Goal: Task Accomplishment & Management: Use online tool/utility

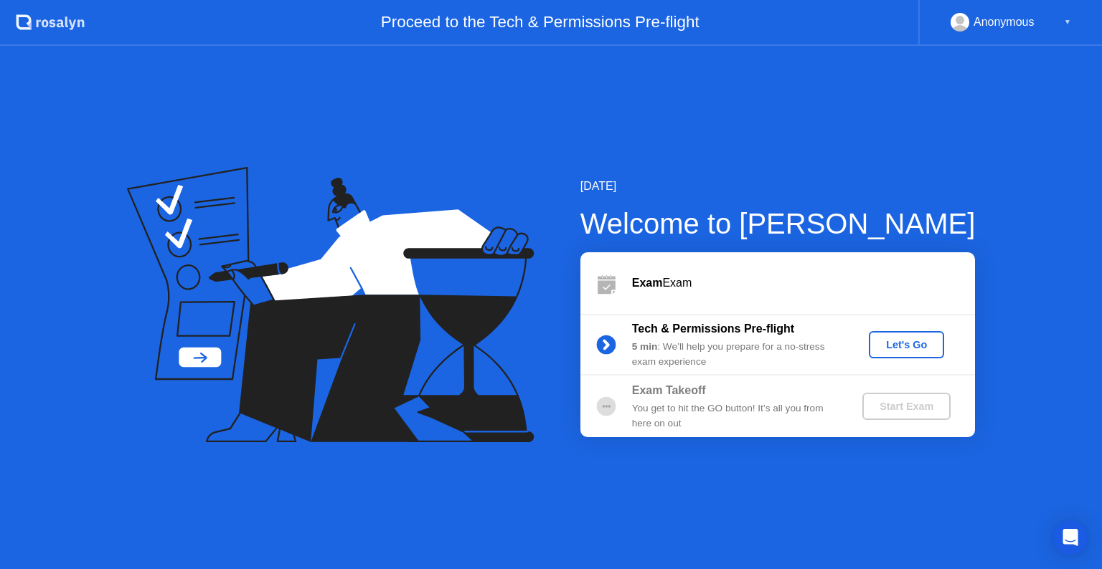
click at [884, 346] on div "Let's Go" at bounding box center [906, 344] width 64 height 11
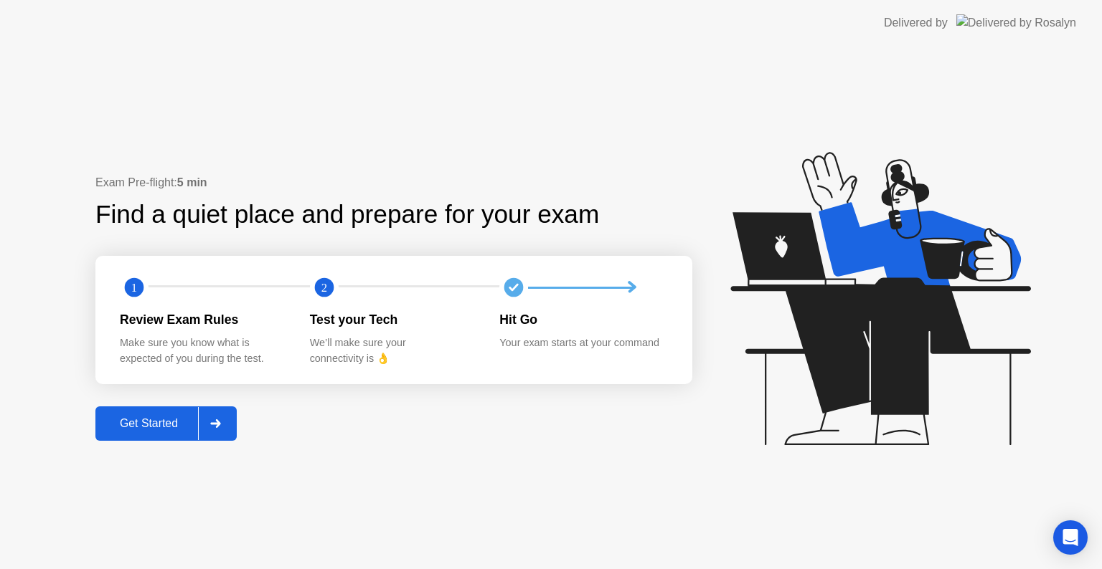
click at [149, 430] on div "Get Started" at bounding box center [149, 423] width 98 height 13
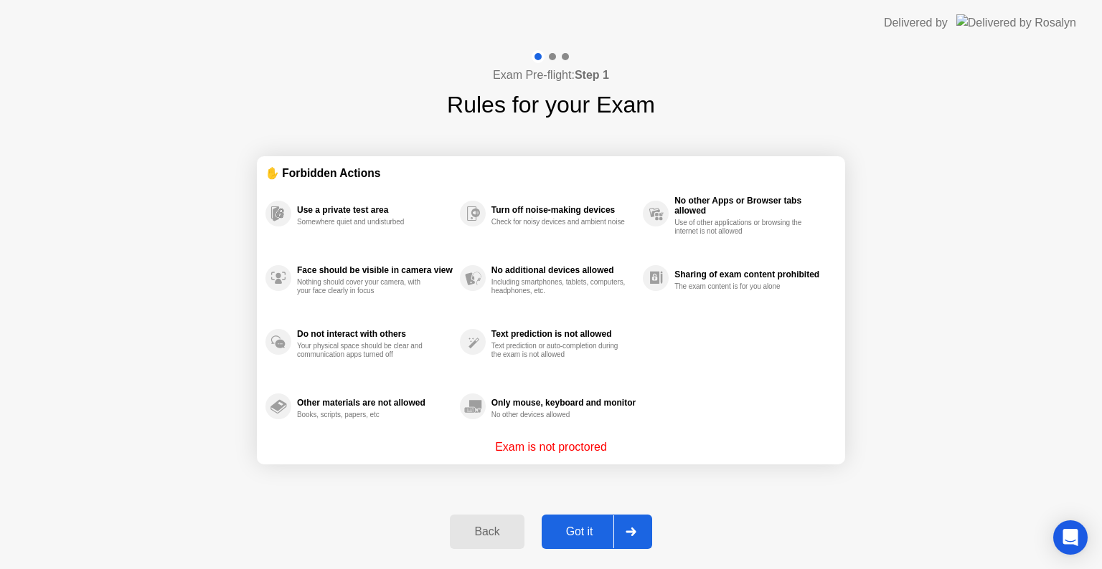
drag, startPoint x: 607, startPoint y: 455, endPoint x: 534, endPoint y: 458, distance: 72.5
click at [534, 458] on section "✋ Forbidden Actions Use a private test area Somewhere quiet and undisturbed Fac…" at bounding box center [551, 310] width 588 height 308
click at [581, 531] on div "Got it" at bounding box center [579, 532] width 67 height 13
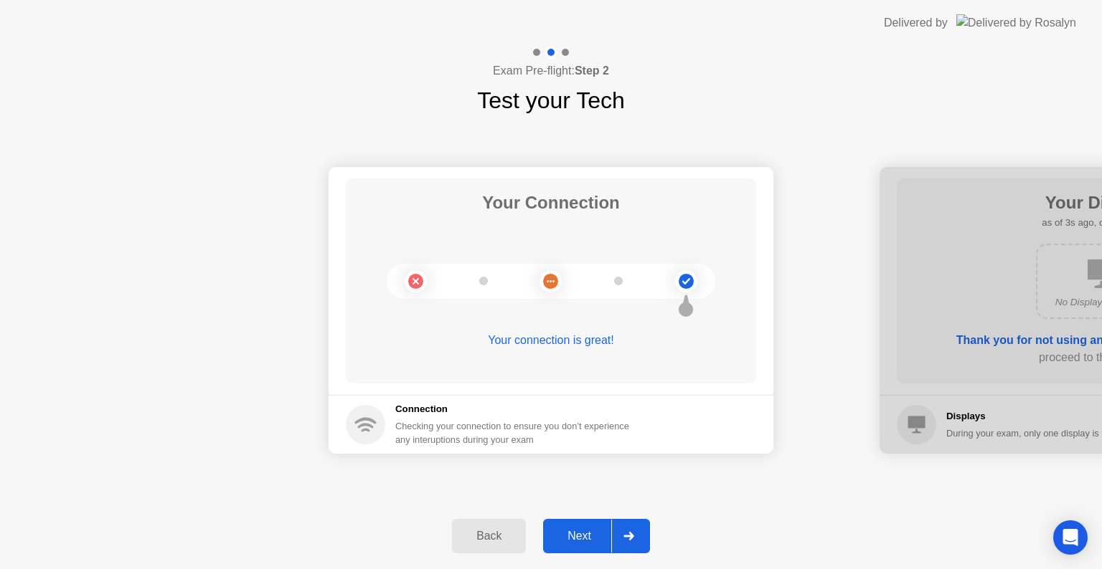
click at [582, 530] on div "Next" at bounding box center [579, 536] width 64 height 13
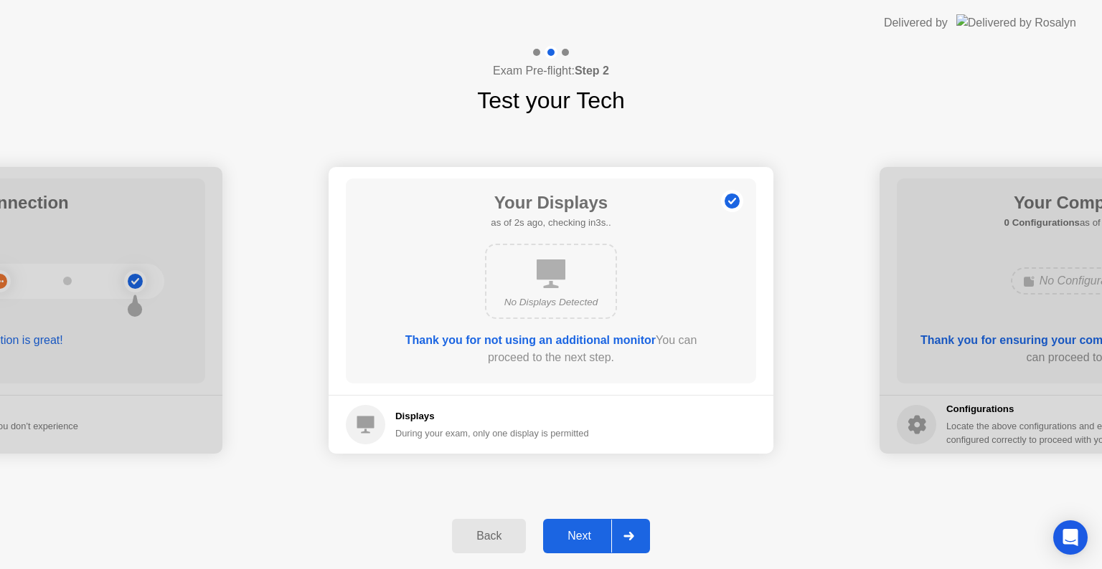
click at [582, 530] on div "Next" at bounding box center [579, 536] width 64 height 13
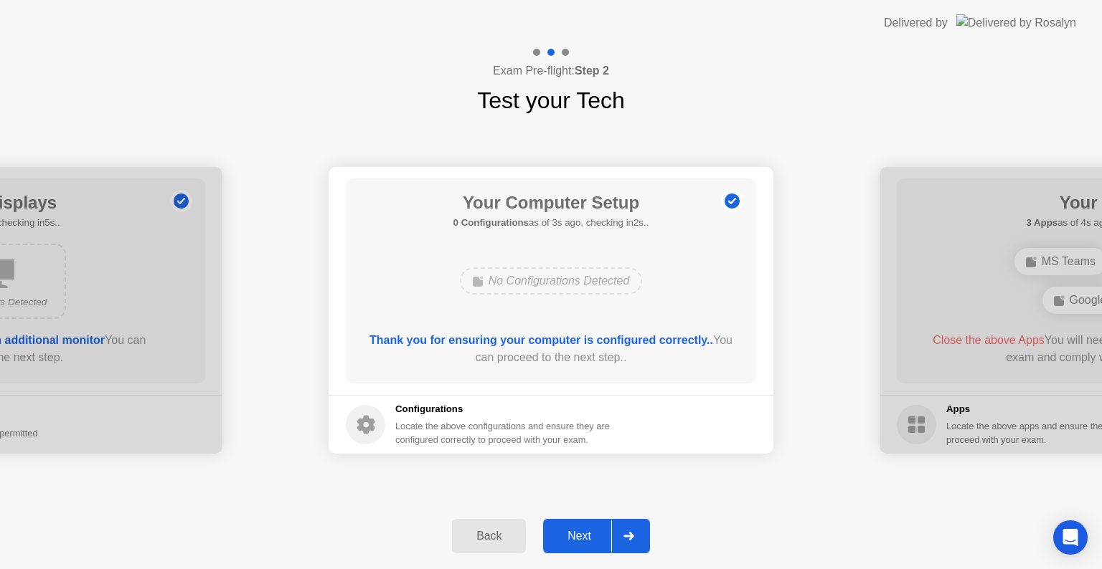
click at [582, 530] on div "Next" at bounding box center [579, 536] width 64 height 13
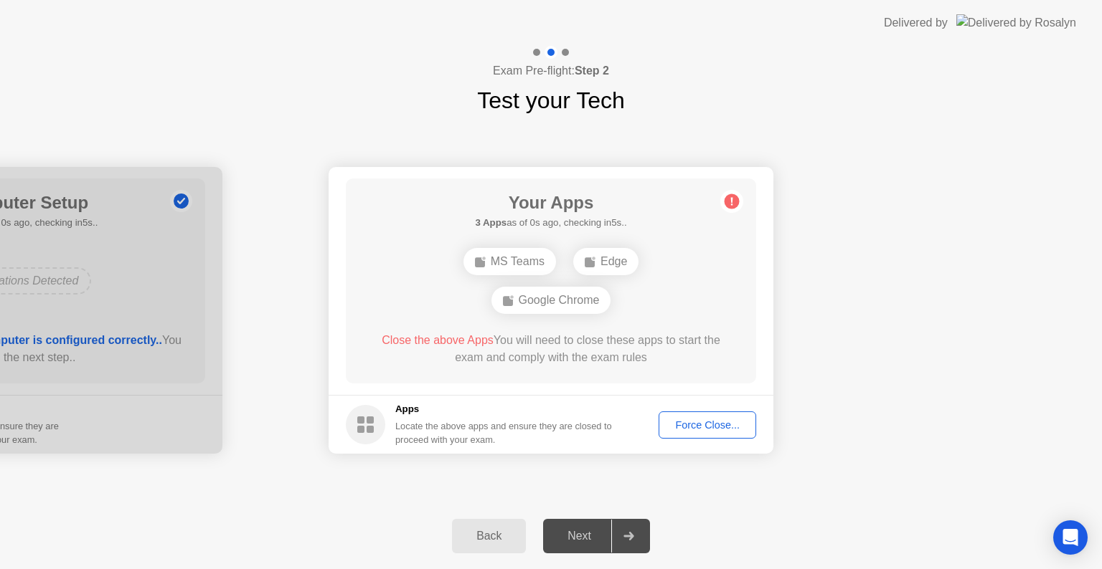
click at [694, 422] on div "Force Close..." at bounding box center [707, 425] width 88 height 11
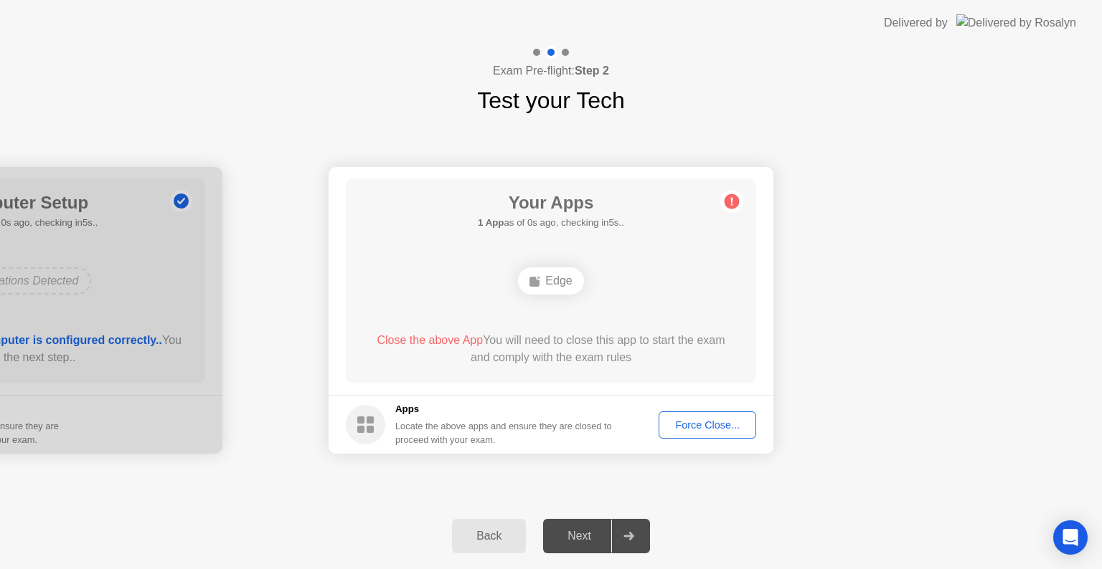
click at [693, 422] on div "Force Close..." at bounding box center [707, 425] width 88 height 11
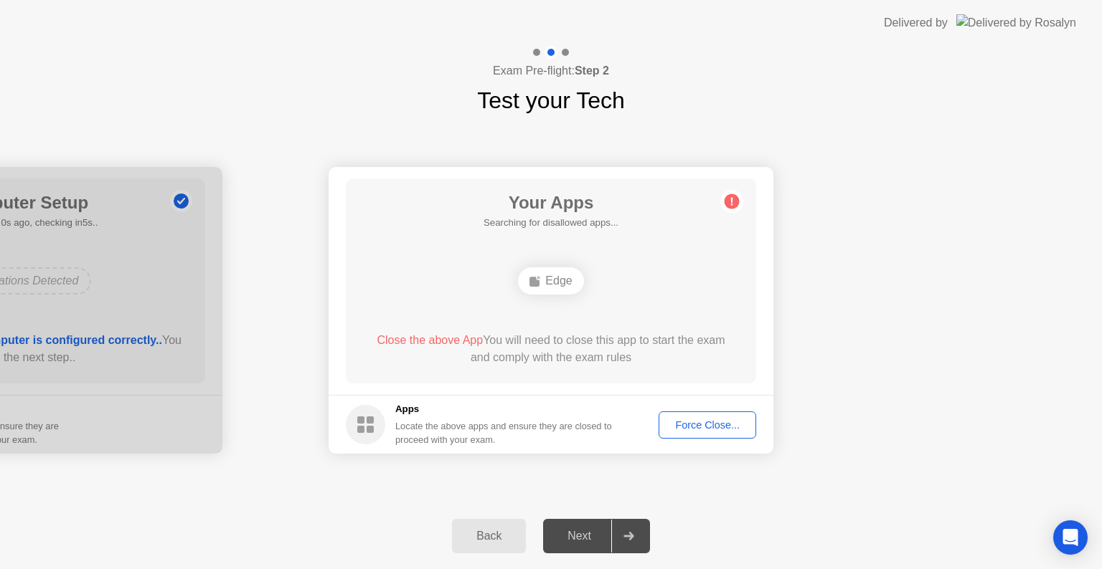
click at [571, 530] on div "Next" at bounding box center [579, 536] width 64 height 13
click at [488, 526] on button "Back" at bounding box center [489, 536] width 74 height 34
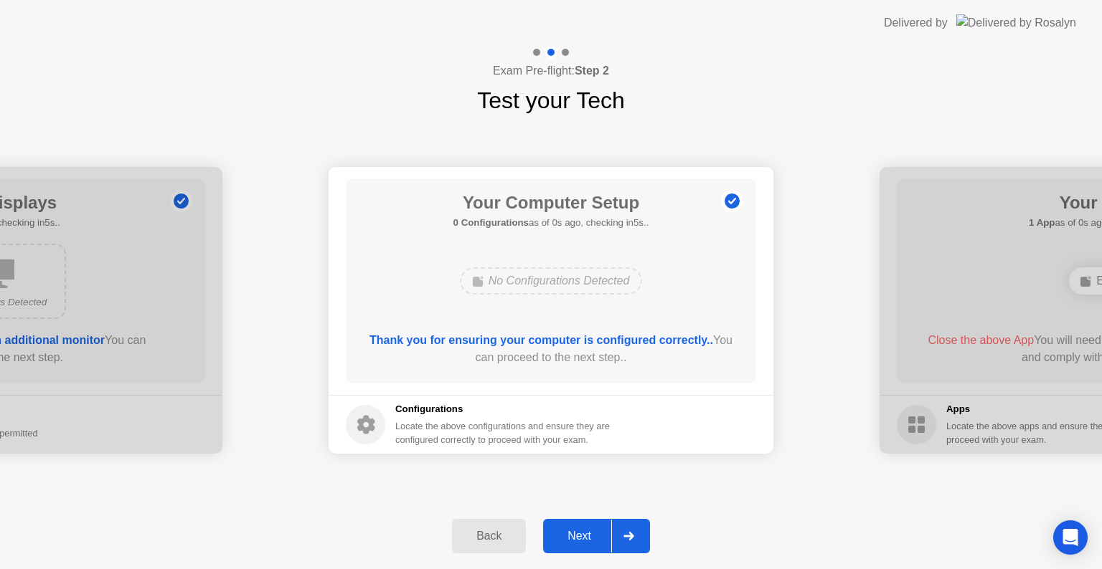
click at [577, 531] on div "Next" at bounding box center [579, 536] width 64 height 13
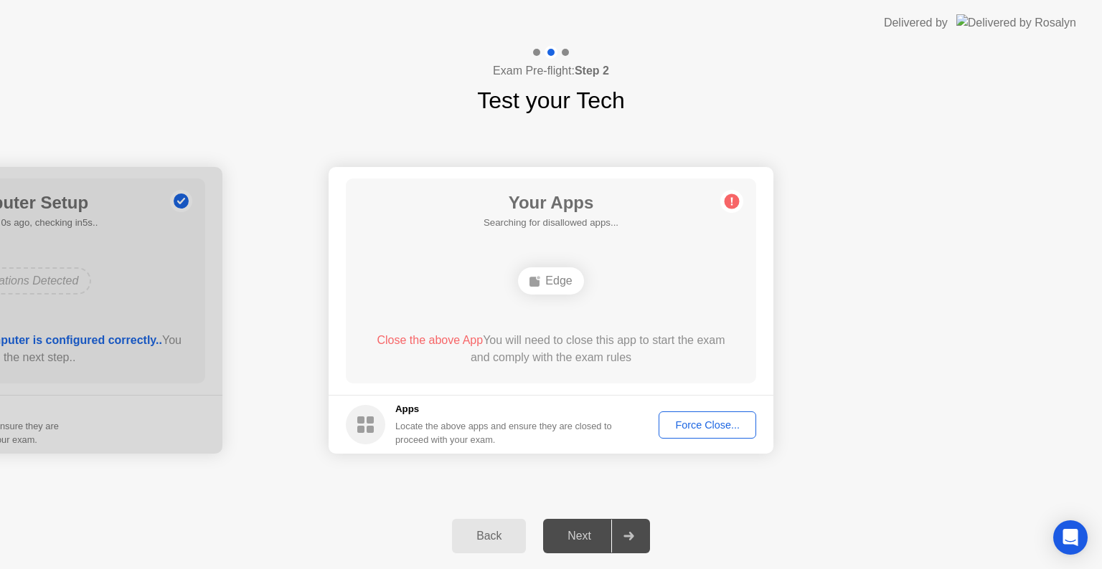
click at [592, 511] on div "Back Next" at bounding box center [551, 536] width 1102 height 66
click at [587, 531] on div "Next" at bounding box center [579, 536] width 64 height 13
click at [553, 285] on div "Edge" at bounding box center [550, 281] width 65 height 27
click at [689, 425] on div "Force Close..." at bounding box center [707, 425] width 88 height 11
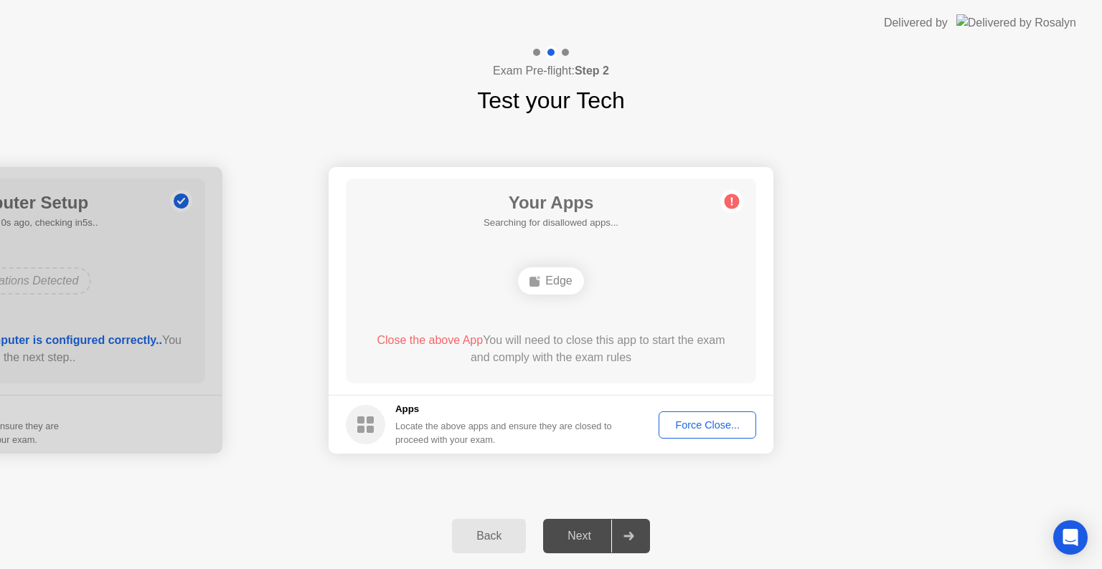
click at [552, 280] on div "Edge" at bounding box center [550, 281] width 65 height 27
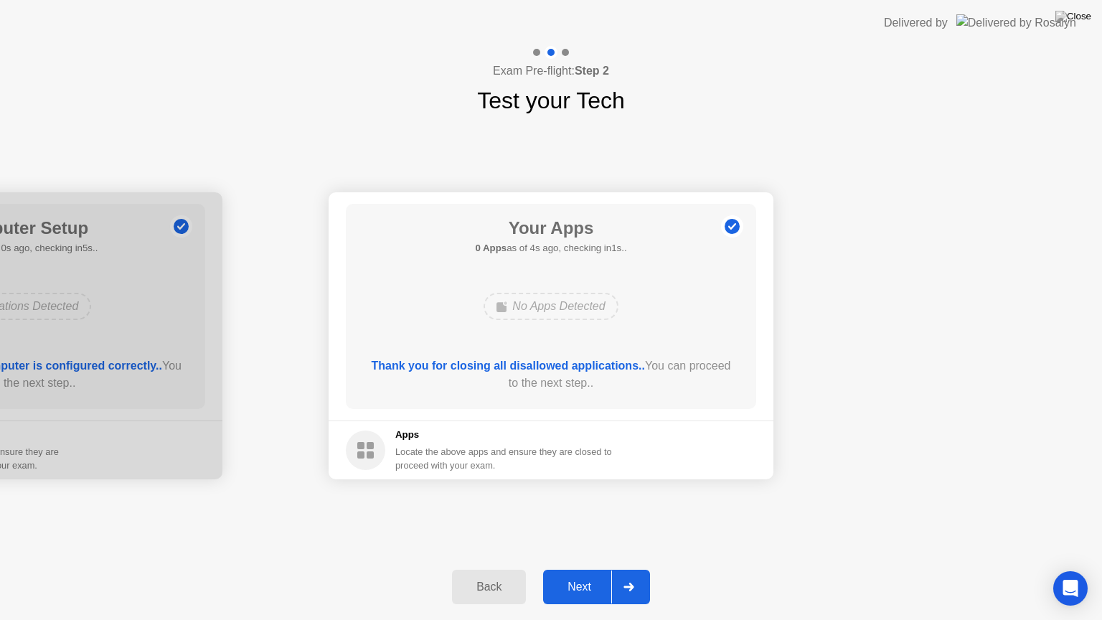
click at [579, 569] on div "Next" at bounding box center [579, 586] width 64 height 13
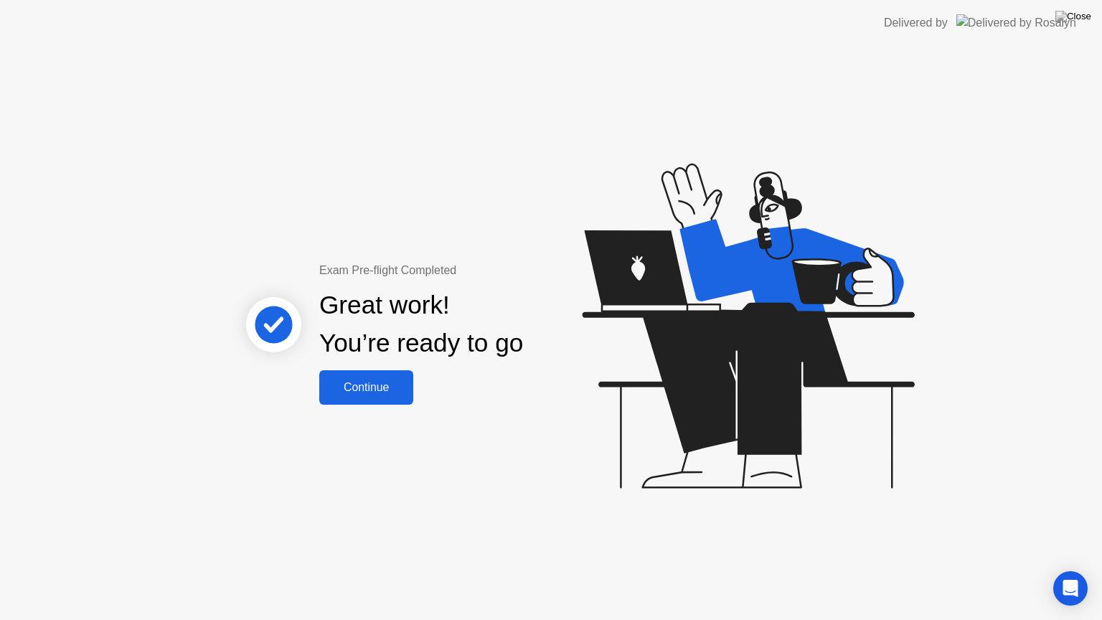
click at [367, 384] on div "Continue" at bounding box center [365, 387] width 85 height 13
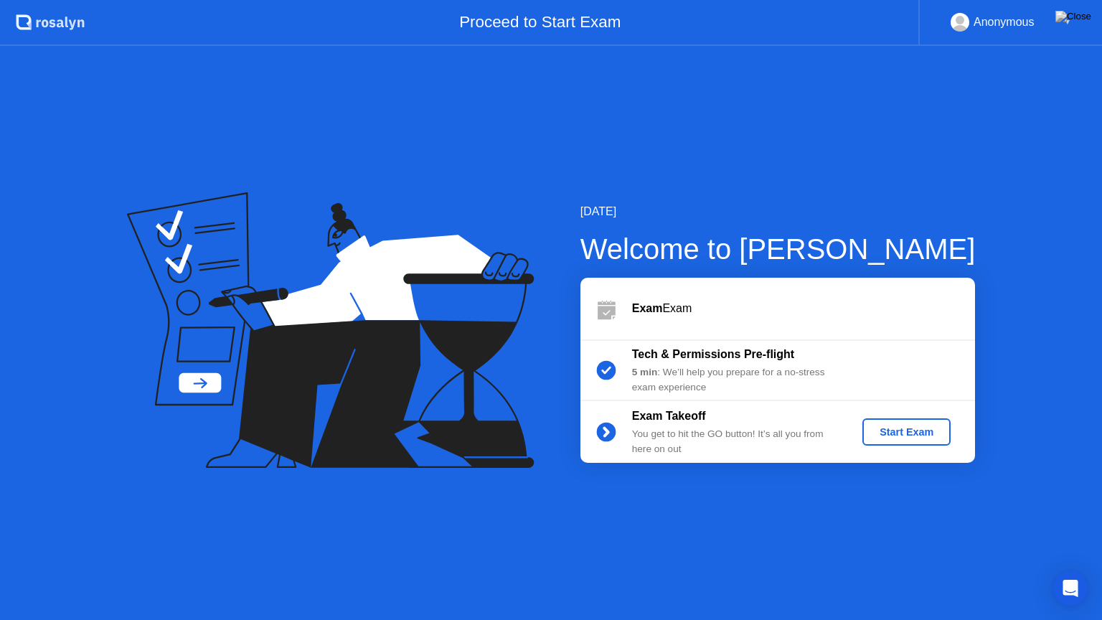
click at [924, 431] on div "Start Exam" at bounding box center [906, 431] width 77 height 11
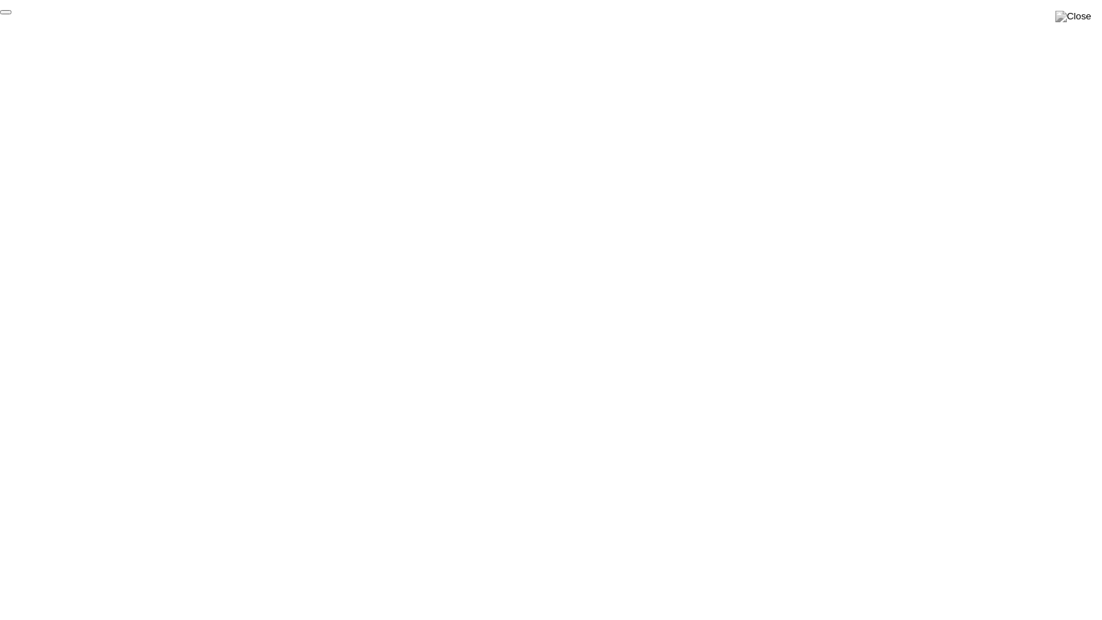
click div "End Proctoring Session"
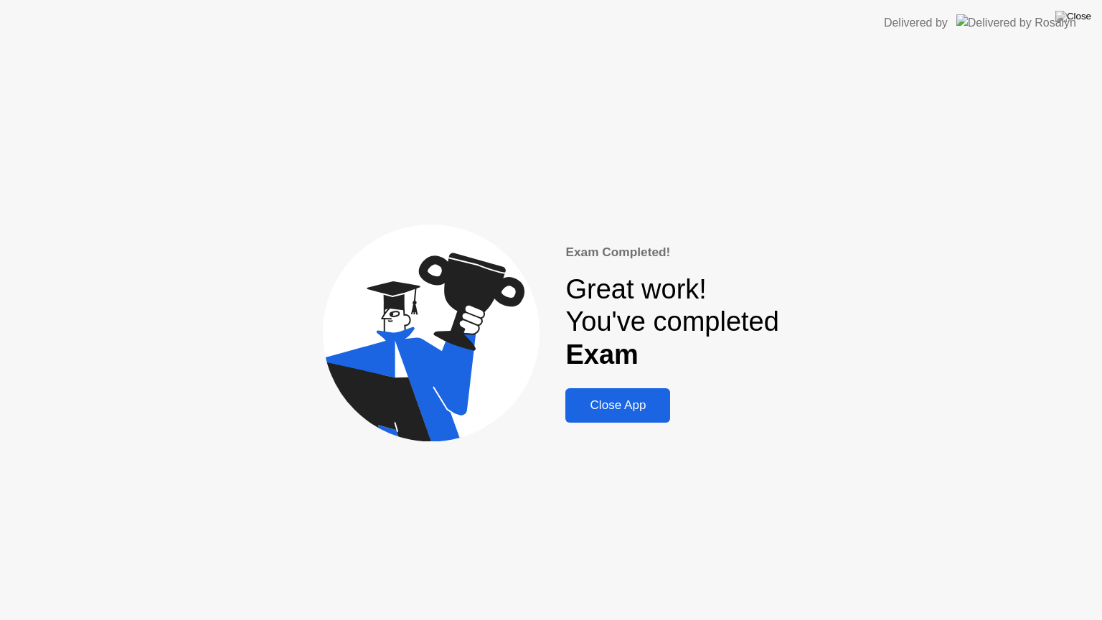
drag, startPoint x: 288, startPoint y: 95, endPoint x: 763, endPoint y: 364, distance: 545.7
click at [763, 364] on div "Exam Completed! Great work! You've completed Exam Close App" at bounding box center [551, 333] width 1102 height 574
click at [636, 410] on div "Close App" at bounding box center [617, 405] width 96 height 14
